Goal: Transaction & Acquisition: Purchase product/service

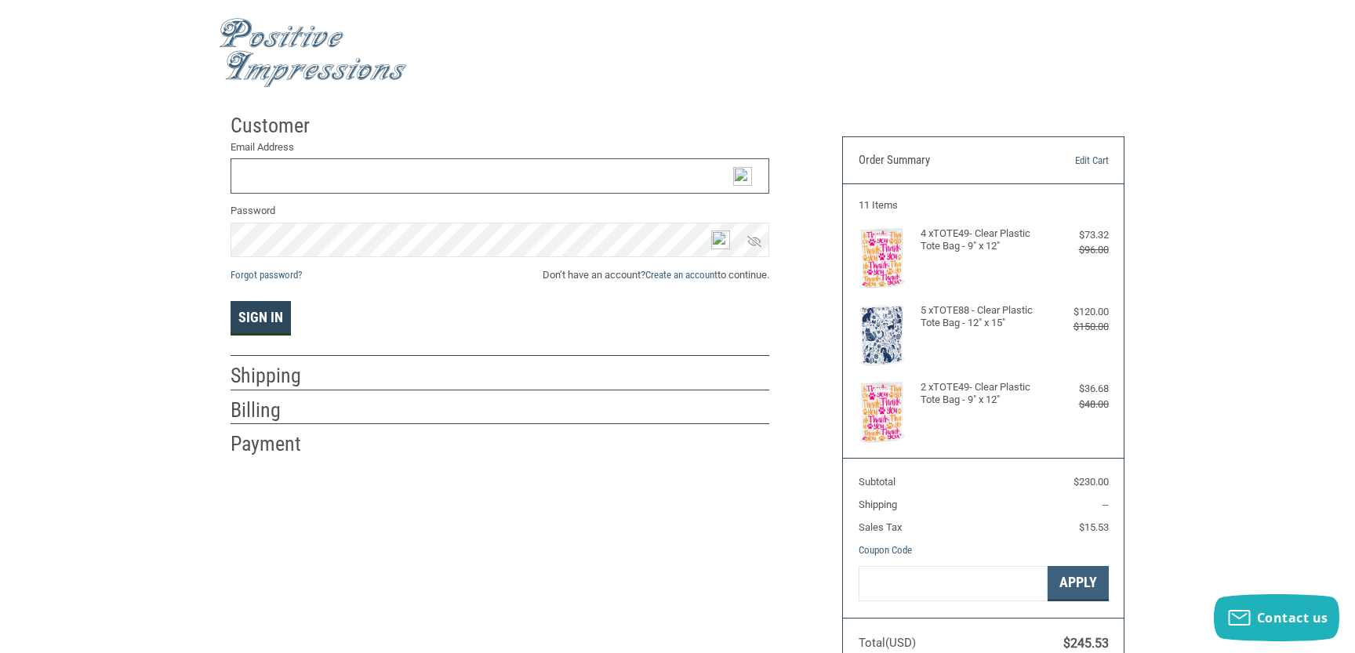
type input "[EMAIL_ADDRESS][DOMAIN_NAME]"
click at [275, 318] on button "Sign In" at bounding box center [261, 318] width 60 height 35
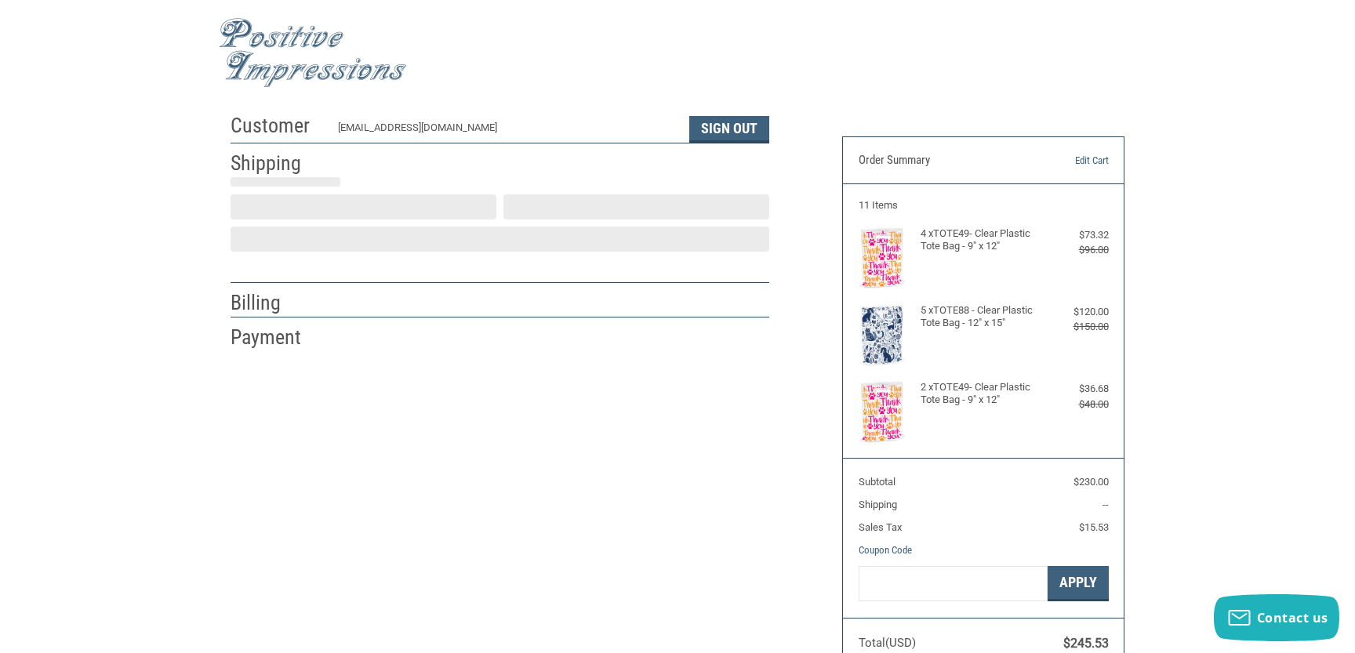
select select "US"
select select "NC"
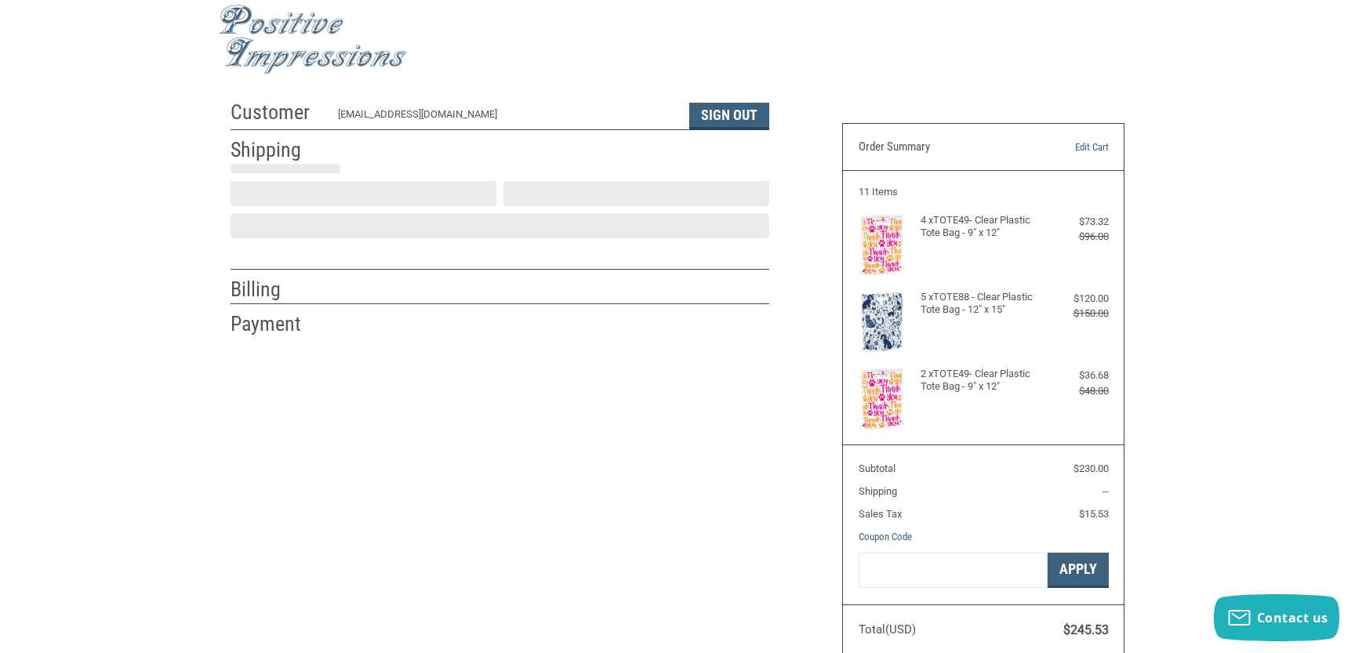
type input "[GEOGRAPHIC_DATA]"
select select "NC"
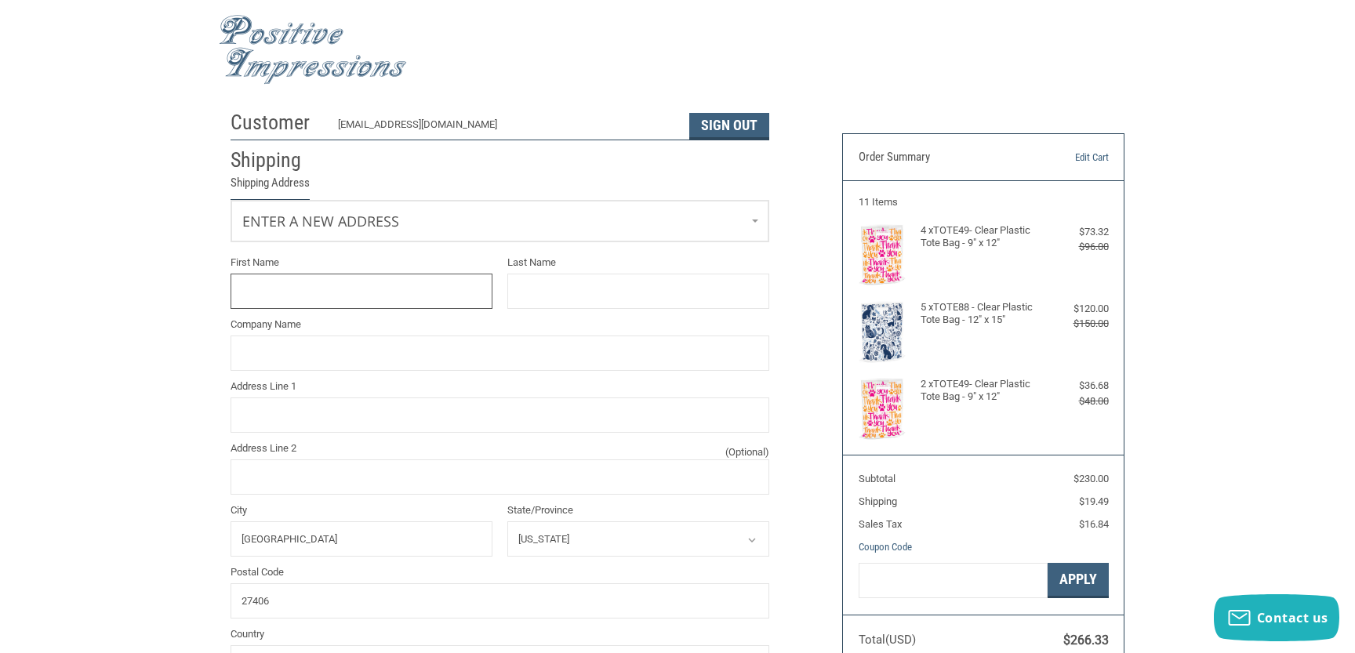
scroll to position [0, 0]
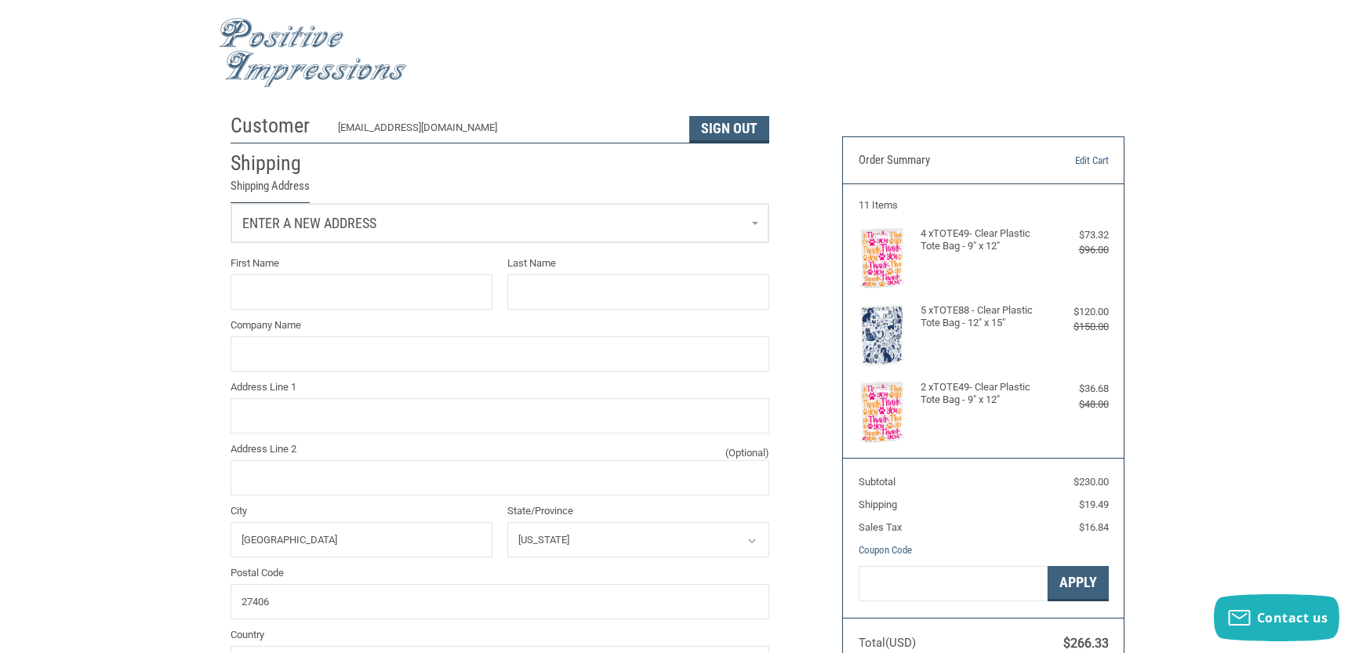
click at [756, 223] on link "Enter a new address" at bounding box center [499, 223] width 537 height 38
click at [264, 285] on span "[PERSON_NAME]" at bounding box center [281, 290] width 67 height 12
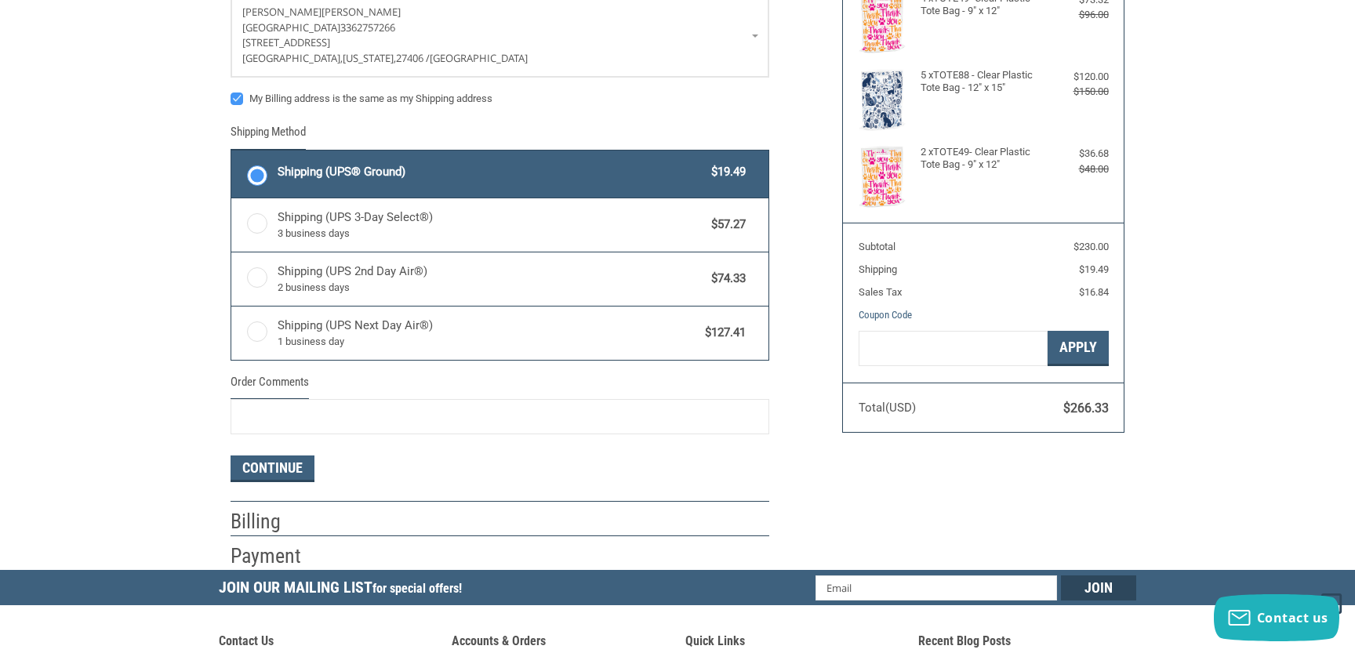
scroll to position [314, 0]
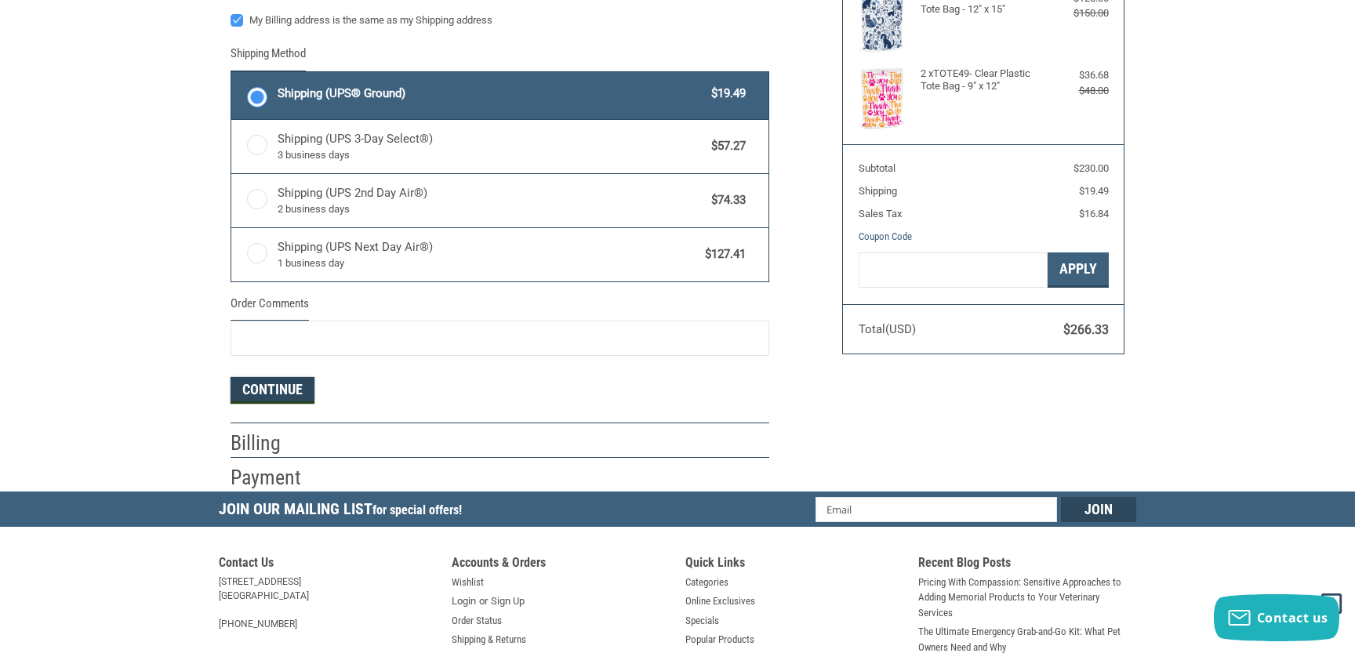
click at [274, 382] on button "Continue" at bounding box center [273, 390] width 84 height 27
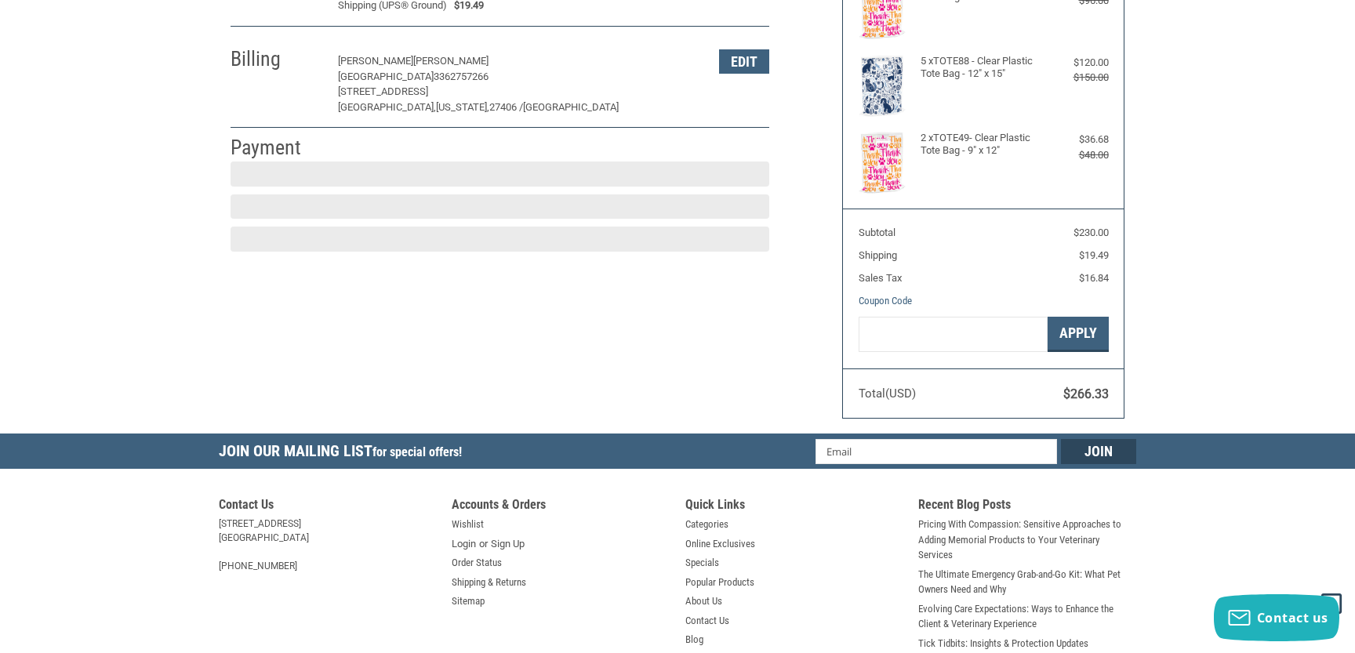
scroll to position [248, 0]
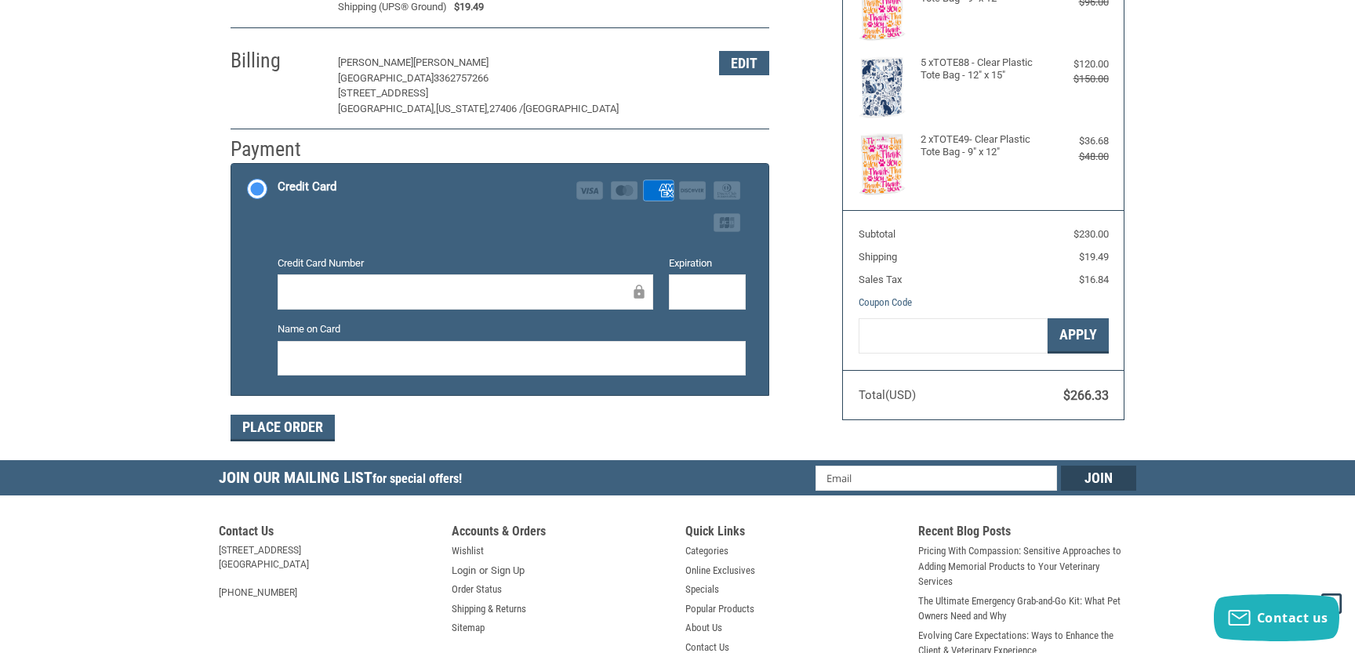
click at [323, 341] on div at bounding box center [512, 358] width 468 height 35
click at [280, 432] on button "Place Order" at bounding box center [283, 428] width 104 height 27
